Goal: Contribute content

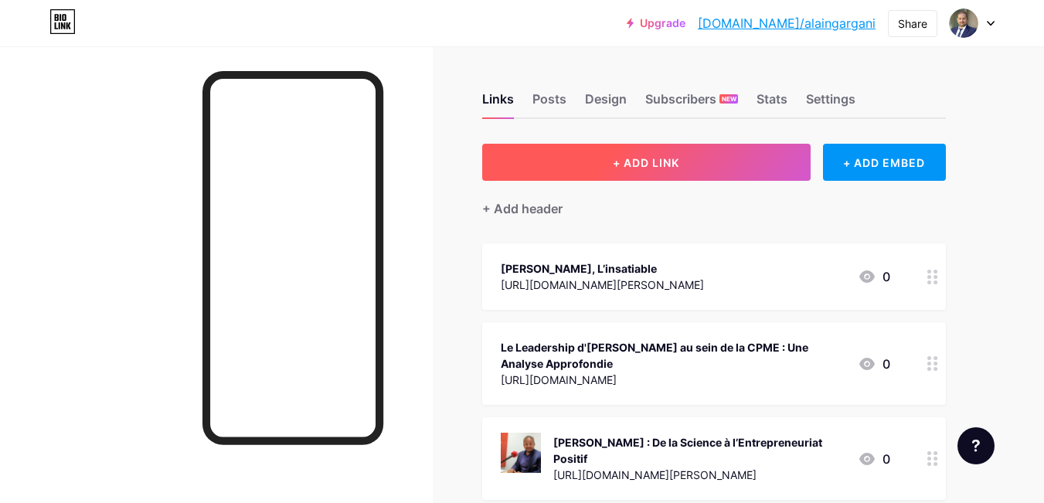
click at [620, 163] on span "+ ADD LINK" at bounding box center [646, 162] width 66 height 13
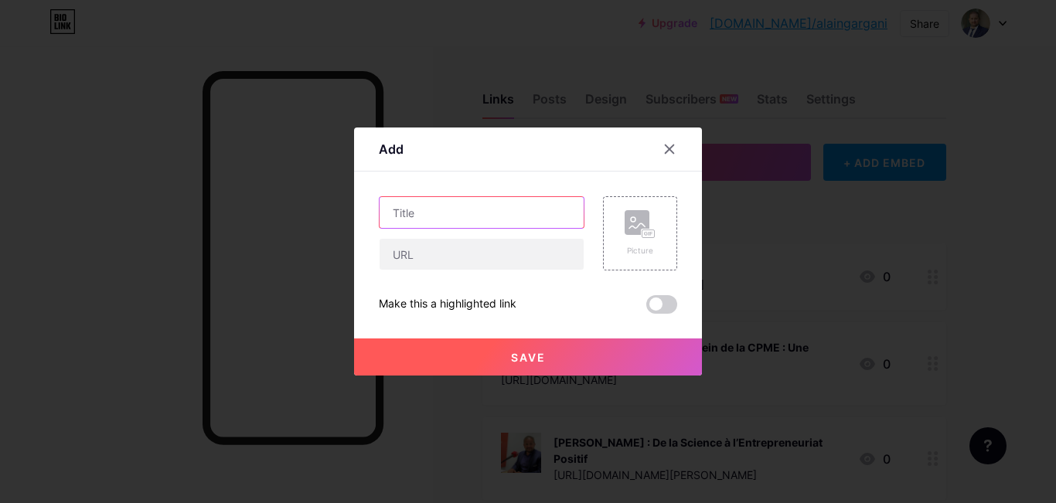
click at [415, 215] on input "text" at bounding box center [481, 212] width 204 height 31
paste input "Scandale [PERSON_NAME] : Comment un Leader Défend Encore Plus Fort les PME"
type input "Scandale [PERSON_NAME] : Comment un Leader Défend Encore Plus Fort les PME"
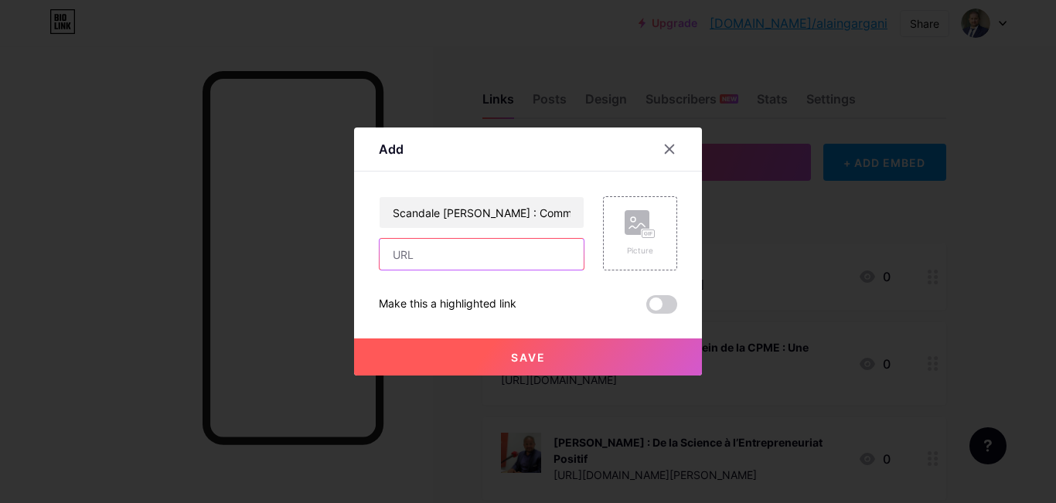
click at [449, 266] on input "text" at bounding box center [481, 254] width 204 height 31
paste input "[URL][DOMAIN_NAME][PERSON_NAME]"
type input "[URL][DOMAIN_NAME][PERSON_NAME]"
click at [631, 221] on circle at bounding box center [633, 219] width 5 height 5
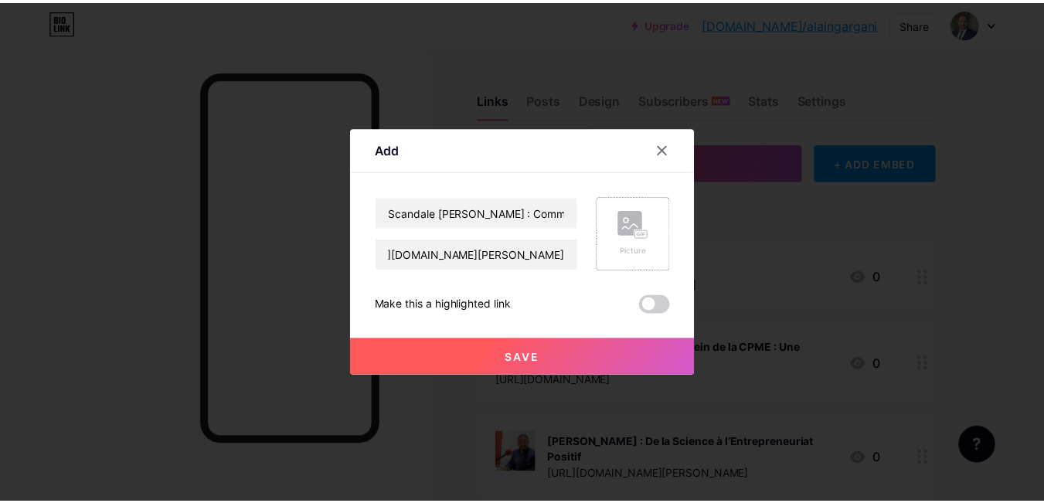
scroll to position [0, 0]
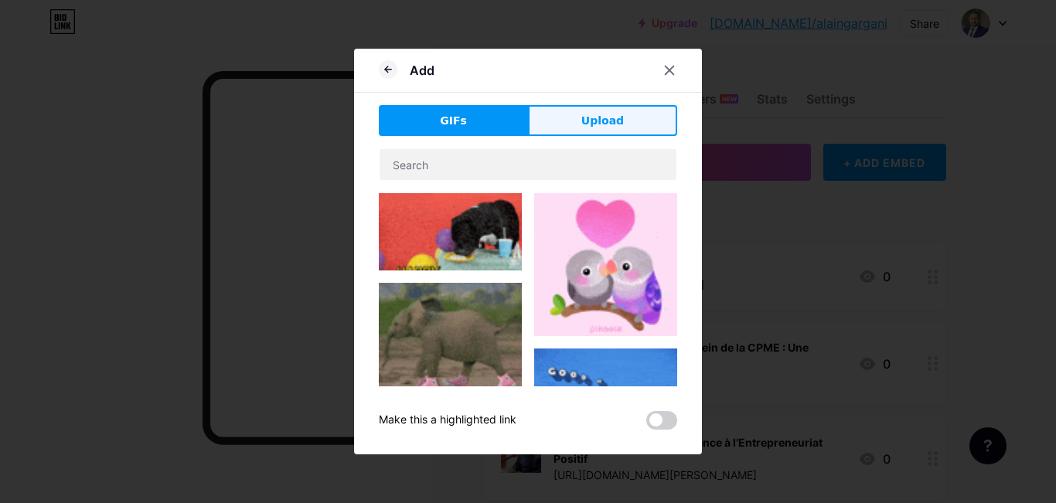
click at [596, 126] on span "Upload" at bounding box center [602, 121] width 43 height 16
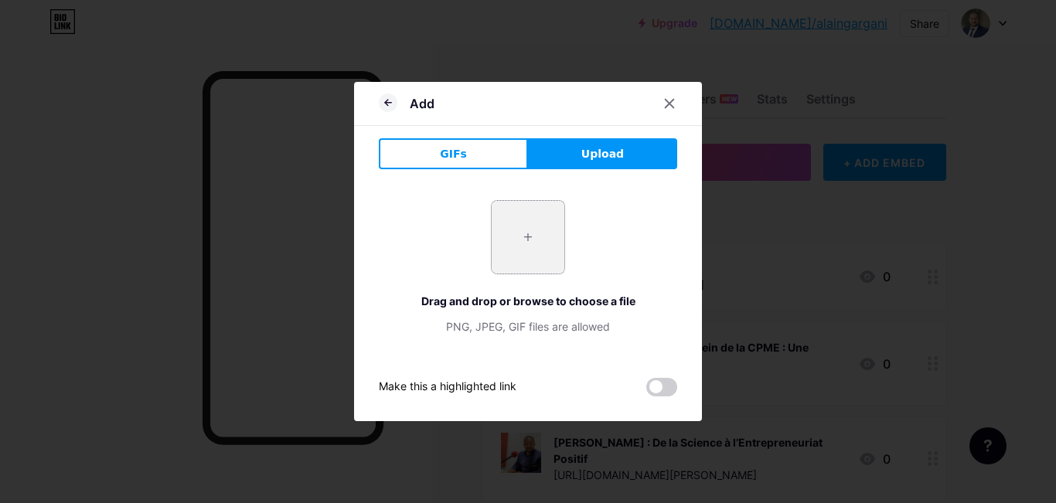
click at [520, 233] on input "file" at bounding box center [528, 237] width 73 height 73
type input "C:\fakepath\Photo-[PERSON_NAME].jpg"
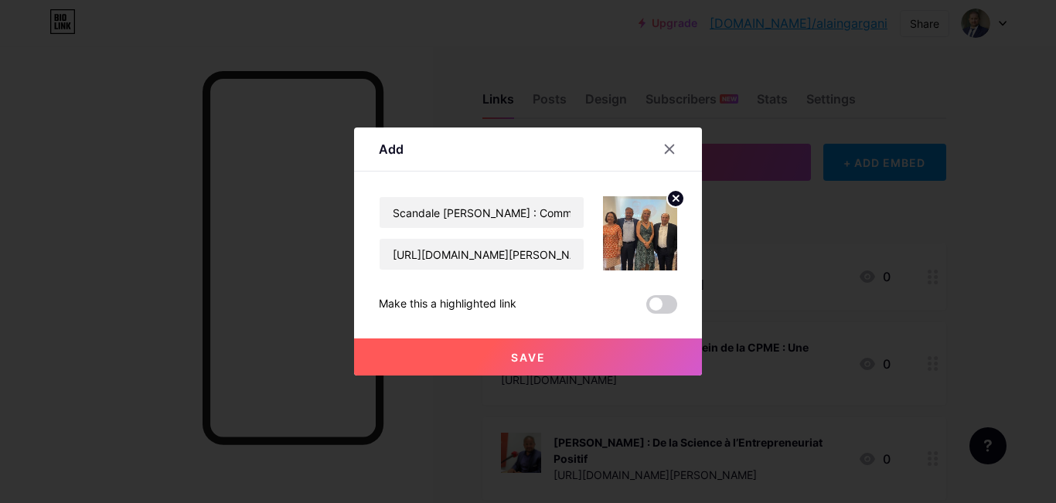
click at [521, 369] on button "Save" at bounding box center [528, 356] width 348 height 37
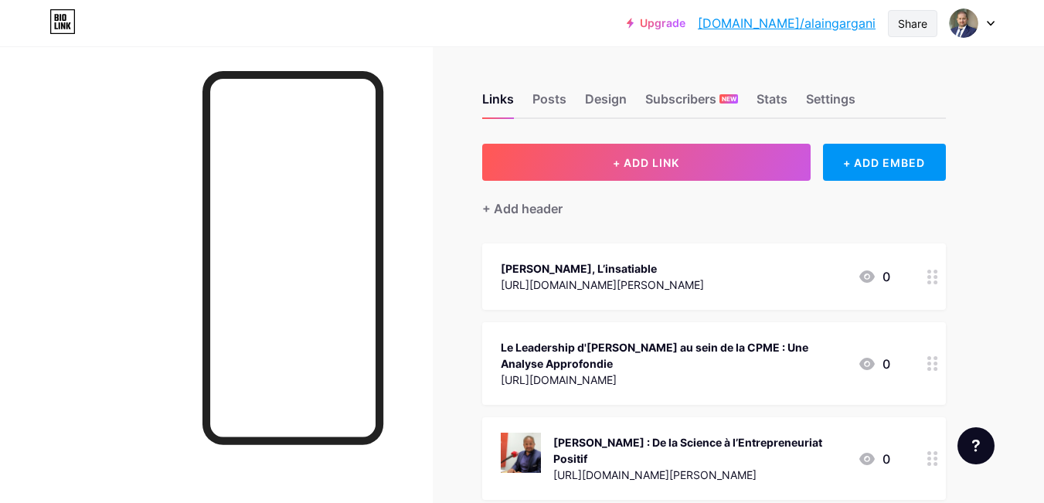
click at [911, 22] on div "Share" at bounding box center [912, 23] width 29 height 16
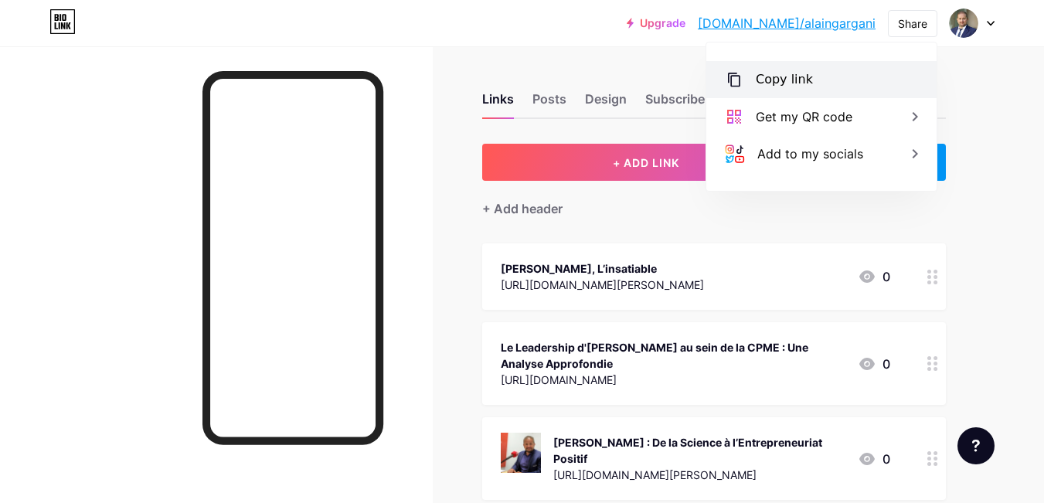
click at [803, 86] on div "Copy link" at bounding box center [784, 79] width 57 height 19
